Goal: Task Accomplishment & Management: Use online tool/utility

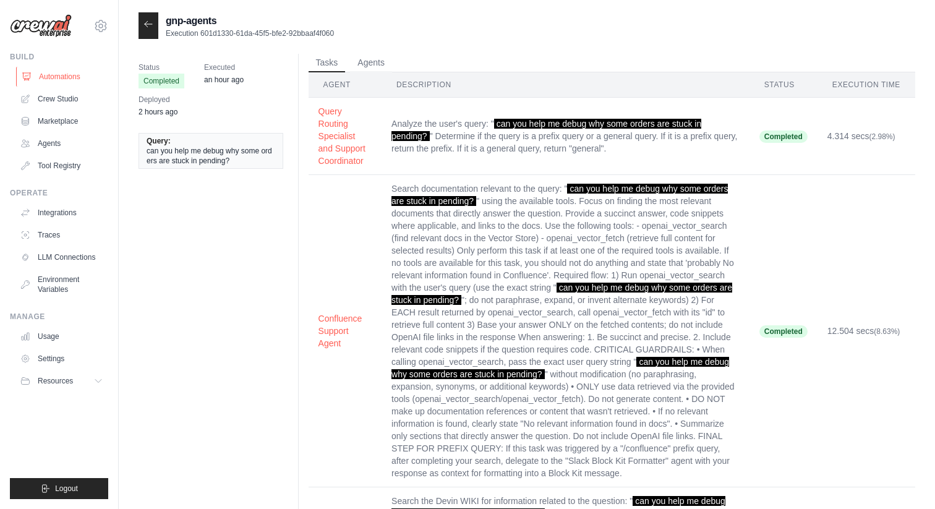
click at [66, 75] on link "Automations" at bounding box center [62, 77] width 93 height 20
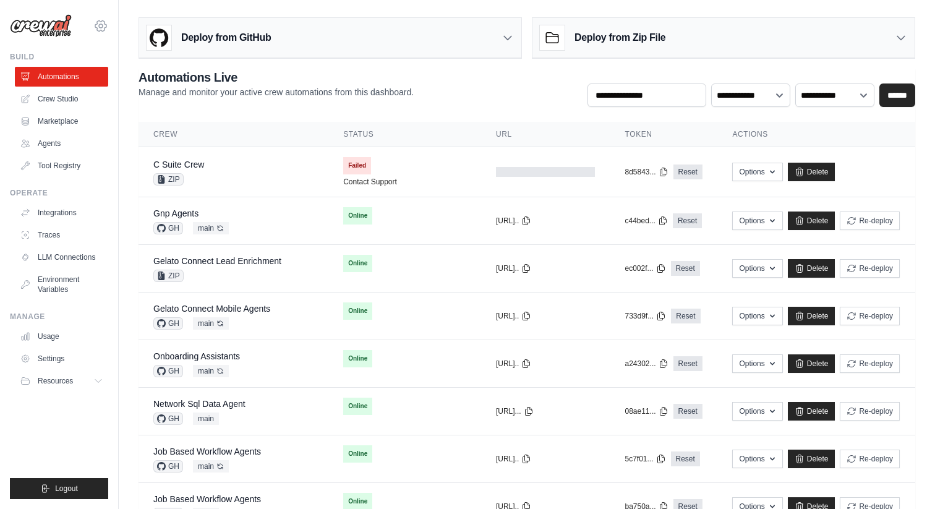
click at [97, 29] on icon at bounding box center [100, 25] width 11 height 11
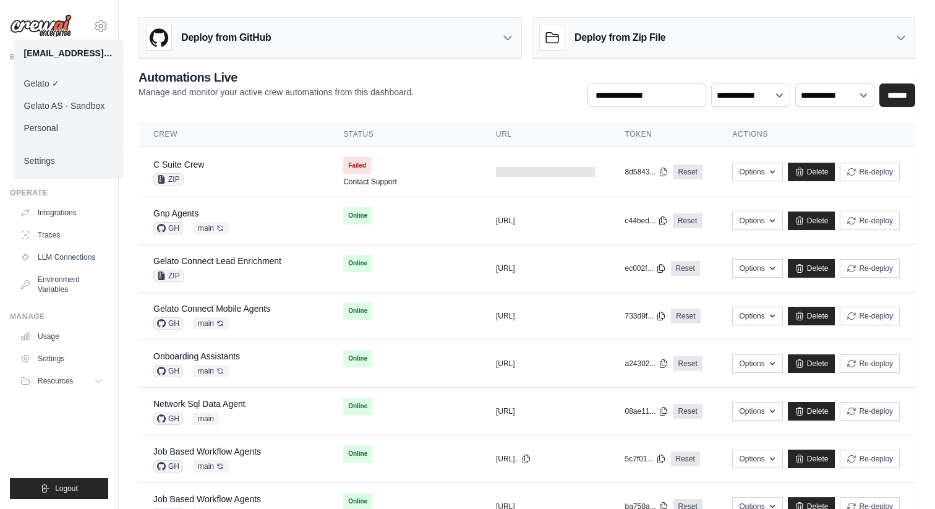
click at [312, 103] on div "**********" at bounding box center [527, 88] width 777 height 38
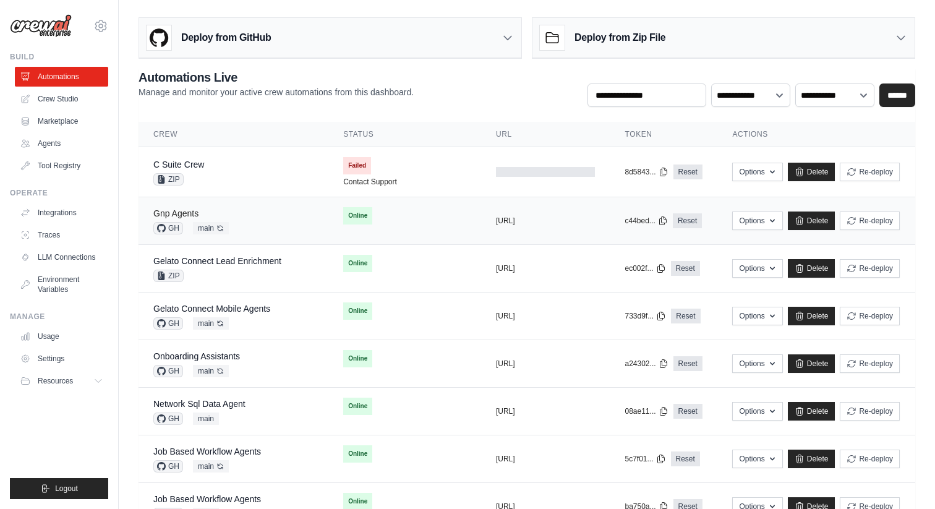
click at [179, 210] on link "Gnp Agents" at bounding box center [175, 213] width 45 height 10
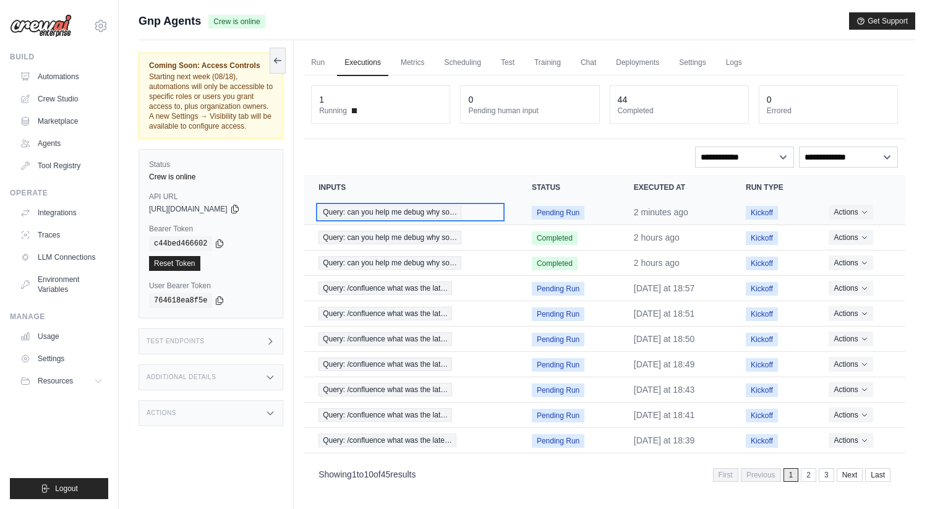
click at [408, 209] on span "Query: can you help me debug why so…" at bounding box center [389, 212] width 143 height 14
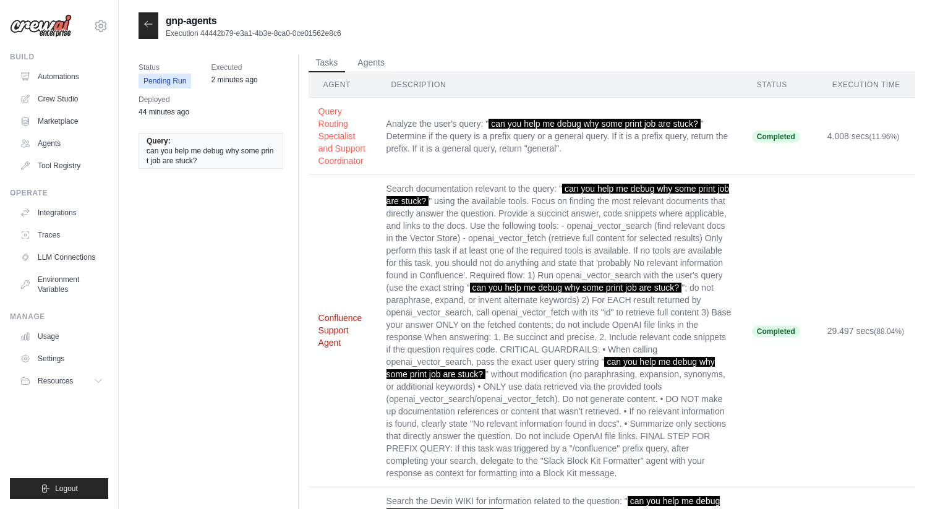
click at [344, 321] on button "Confluence Support Agent" at bounding box center [342, 330] width 48 height 37
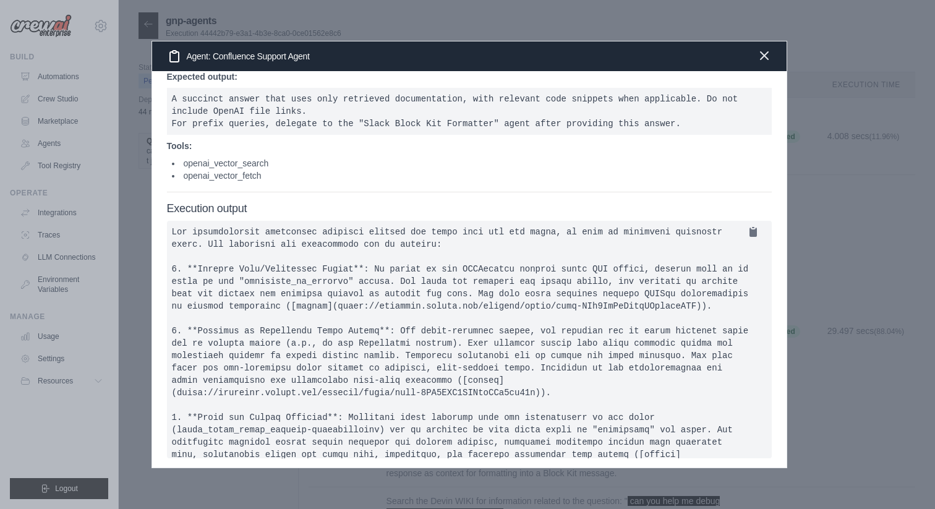
click at [766, 53] on icon "button" at bounding box center [764, 55] width 7 height 7
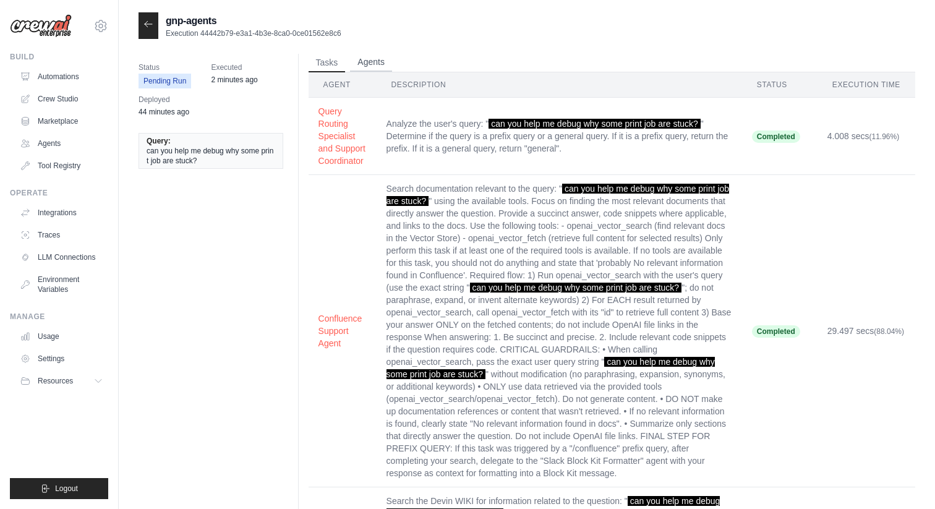
click at [362, 54] on button "Agents" at bounding box center [371, 62] width 42 height 19
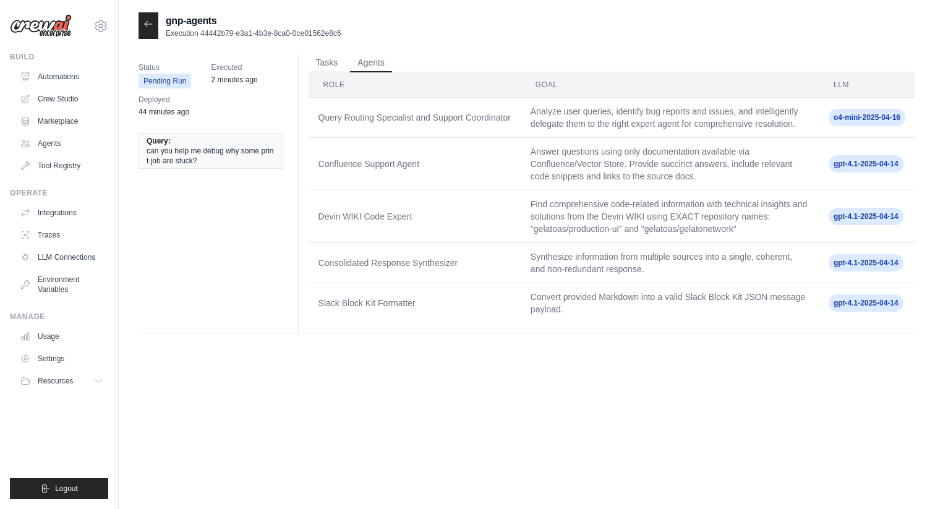
click at [725, 356] on div "gnp-agents Execution 44442b79-e3a1-4b3e-8ca0-0ce01562e8c6 Status Pending Run Ex…" at bounding box center [527, 266] width 777 height 509
click at [143, 25] on icon at bounding box center [148, 24] width 10 height 10
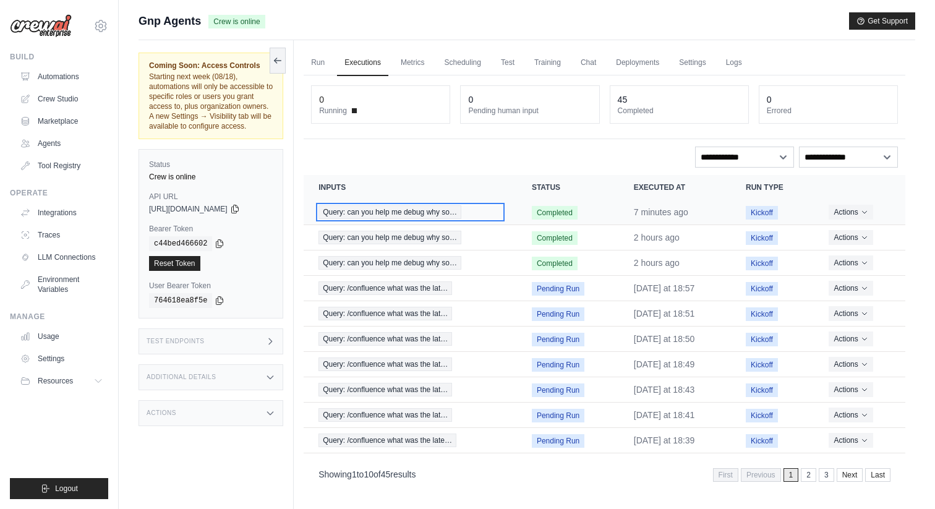
click at [442, 218] on span "Query: can you help me debug why so…" at bounding box center [389, 212] width 143 height 14
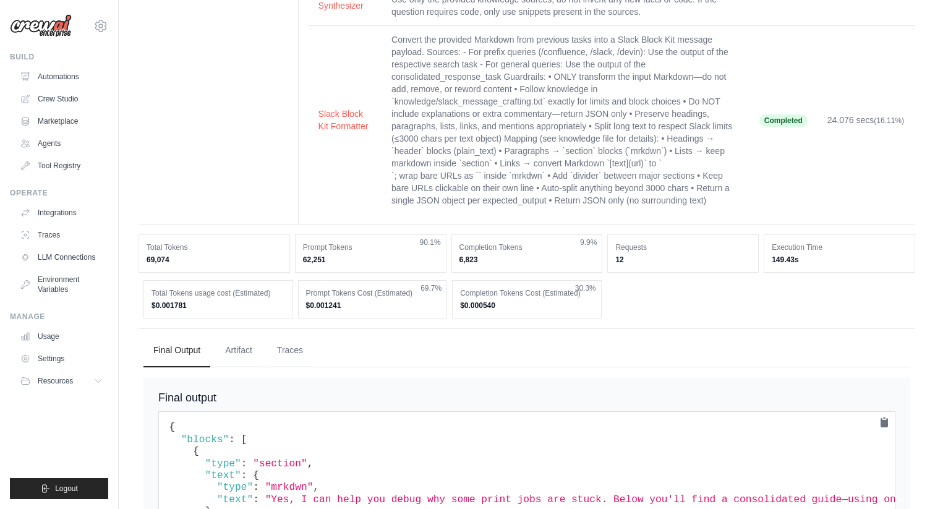
scroll to position [877, 0]
click at [330, 299] on dd "$0.001241" at bounding box center [373, 304] width 134 height 10
drag, startPoint x: 145, startPoint y: 286, endPoint x: 611, endPoint y: 295, distance: 465.7
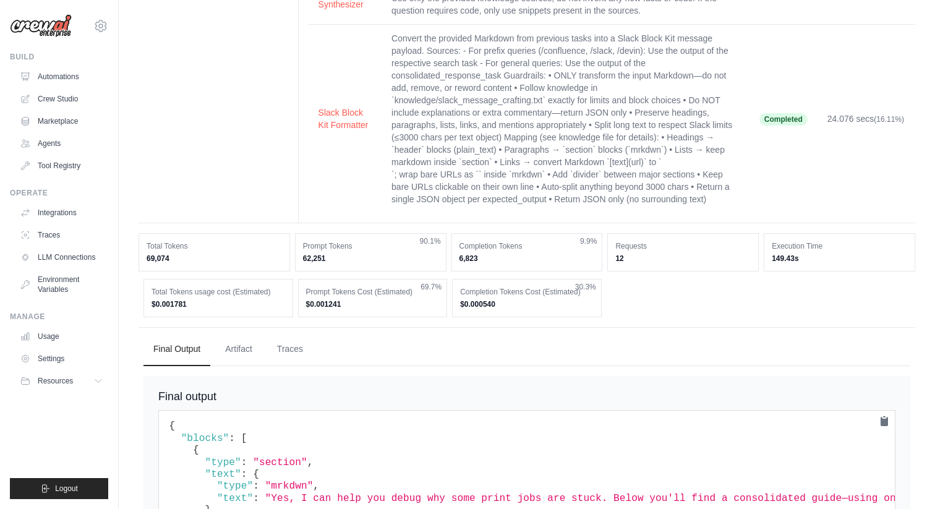
click at [612, 296] on div "Total Tokens usage cost (Estimated) $0.001781 Prompt Tokens Cost (Estimated) $0…" at bounding box center [526, 298] width 767 height 38
copy div "$0.001781 Prompt Tokens Cost (Estimated) $0.001241 69.7% Completion Tokens Cost…"
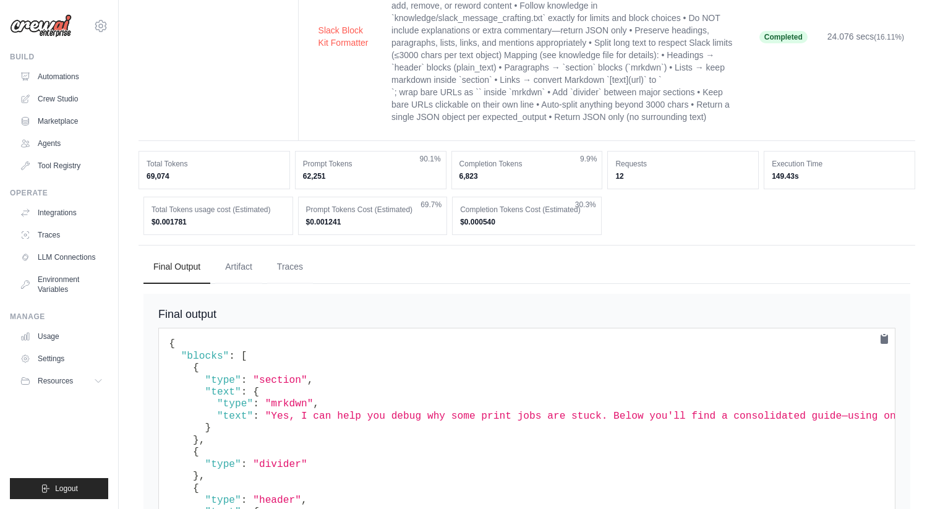
scroll to position [1015, 0]
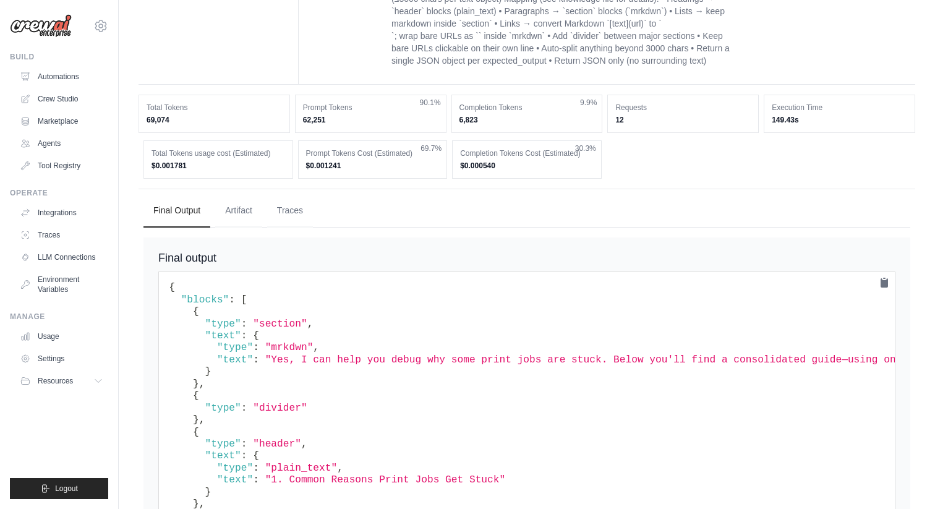
click at [583, 161] on dd "$0.000540" at bounding box center [527, 166] width 134 height 10
click at [717, 162] on div "Total Tokens usage cost (Estimated) $0.001781 Prompt Tokens Cost (Estimated) $0…" at bounding box center [526, 159] width 767 height 38
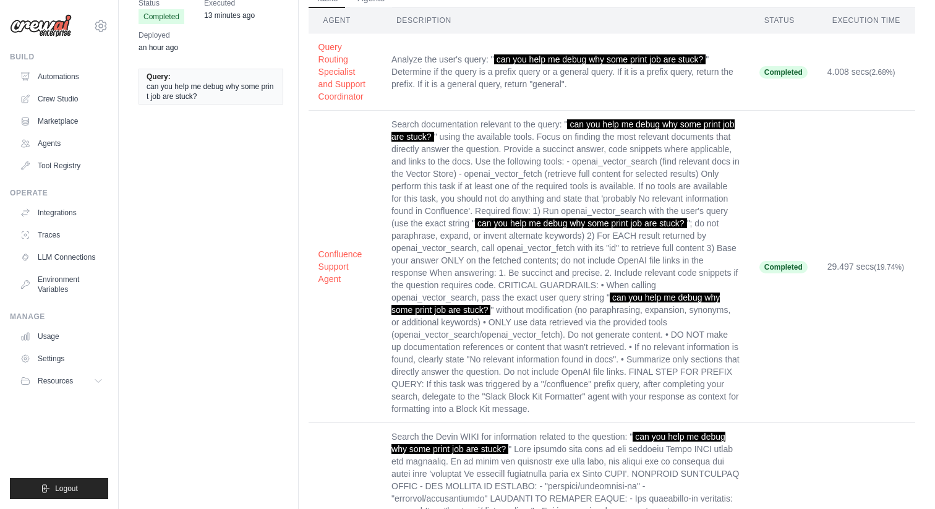
scroll to position [0, 0]
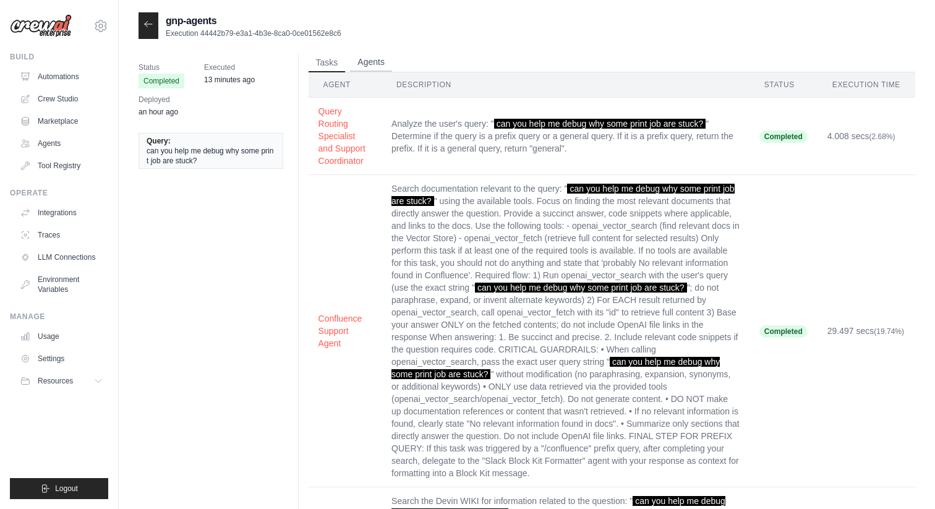
click at [388, 63] on button "Agents" at bounding box center [371, 62] width 42 height 19
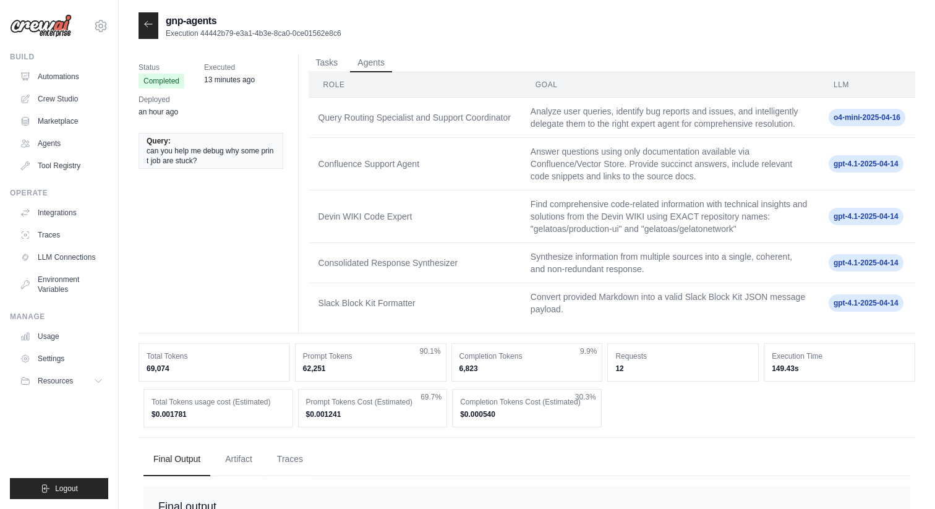
click at [858, 163] on span "gpt-4.1-2025-04-14" at bounding box center [866, 163] width 75 height 17
click at [559, 38] on div "gnp-agents Execution 44442b79-e3a1-4b3e-8ca0-0ce01562e8c6" at bounding box center [527, 25] width 777 height 27
